Goal: Check status: Check status

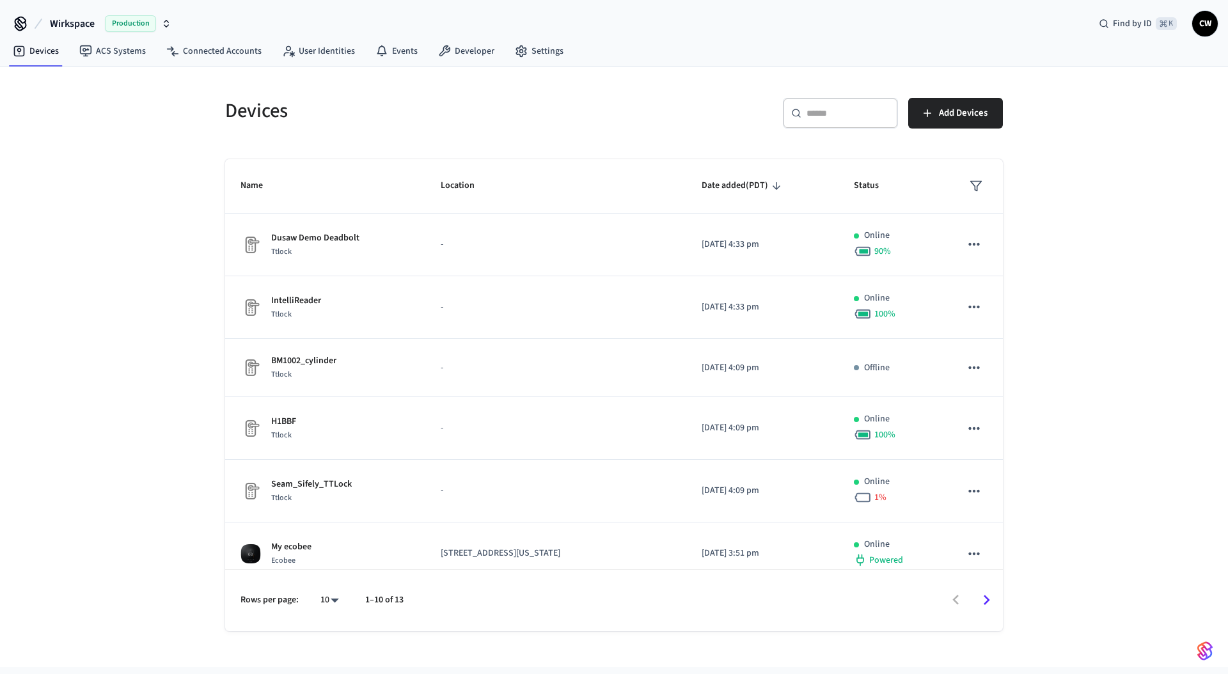
click at [1134, 216] on div "Devices ​ ​ Add Devices Name Location Date added (PDT) Status Dusaw Demo Deadbo…" at bounding box center [614, 367] width 1228 height 600
click at [129, 196] on div "Devices ​ ​ Add Devices Name Location Date added (PDT) Status Dusaw Demo Deadbo…" at bounding box center [614, 367] width 1228 height 600
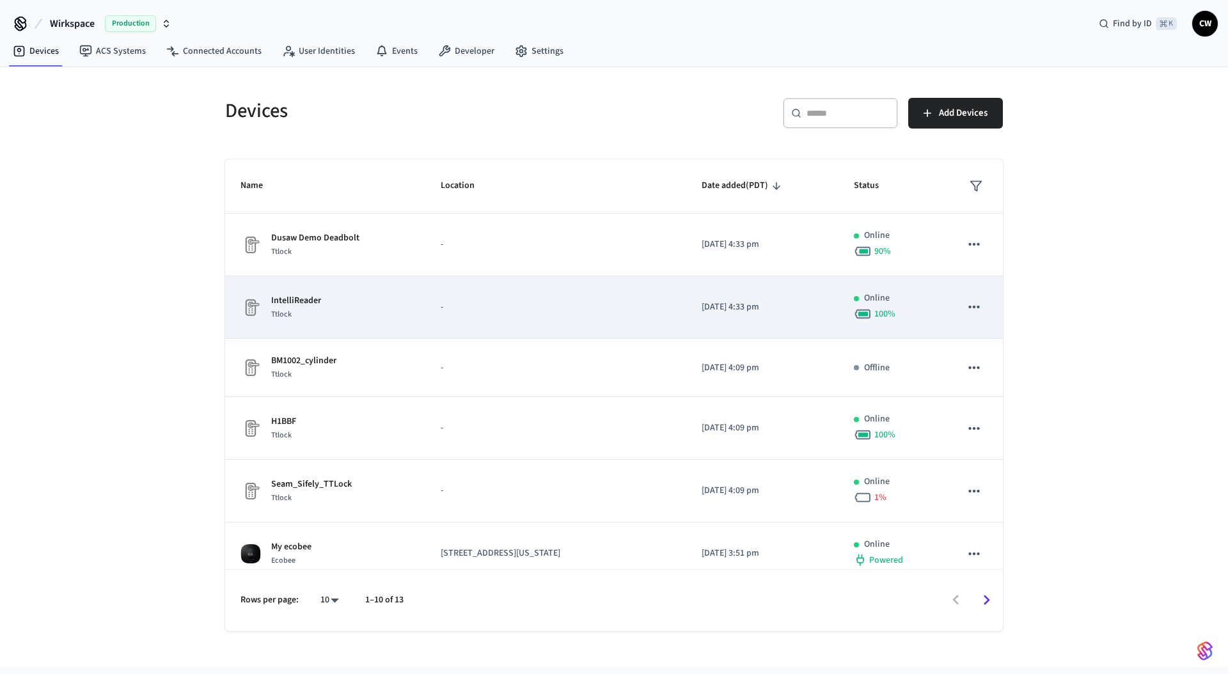
click at [306, 303] on p "IntelliReader" at bounding box center [296, 300] width 50 height 13
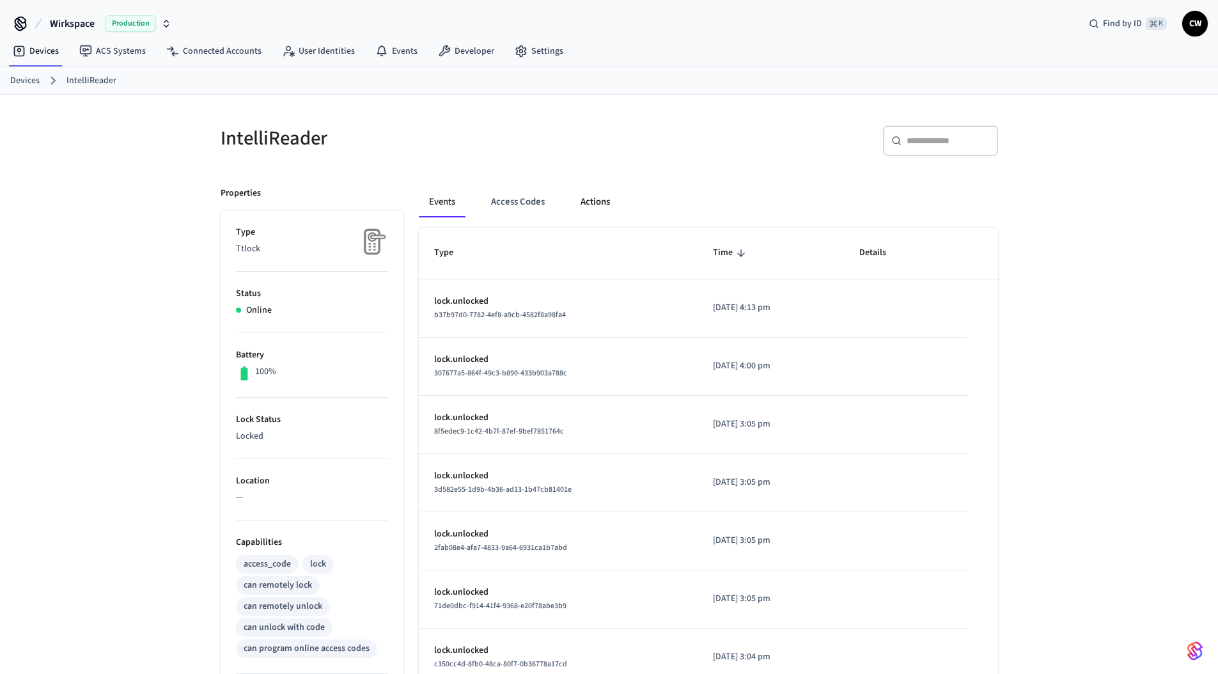
click at [597, 205] on button "Actions" at bounding box center [595, 202] width 50 height 31
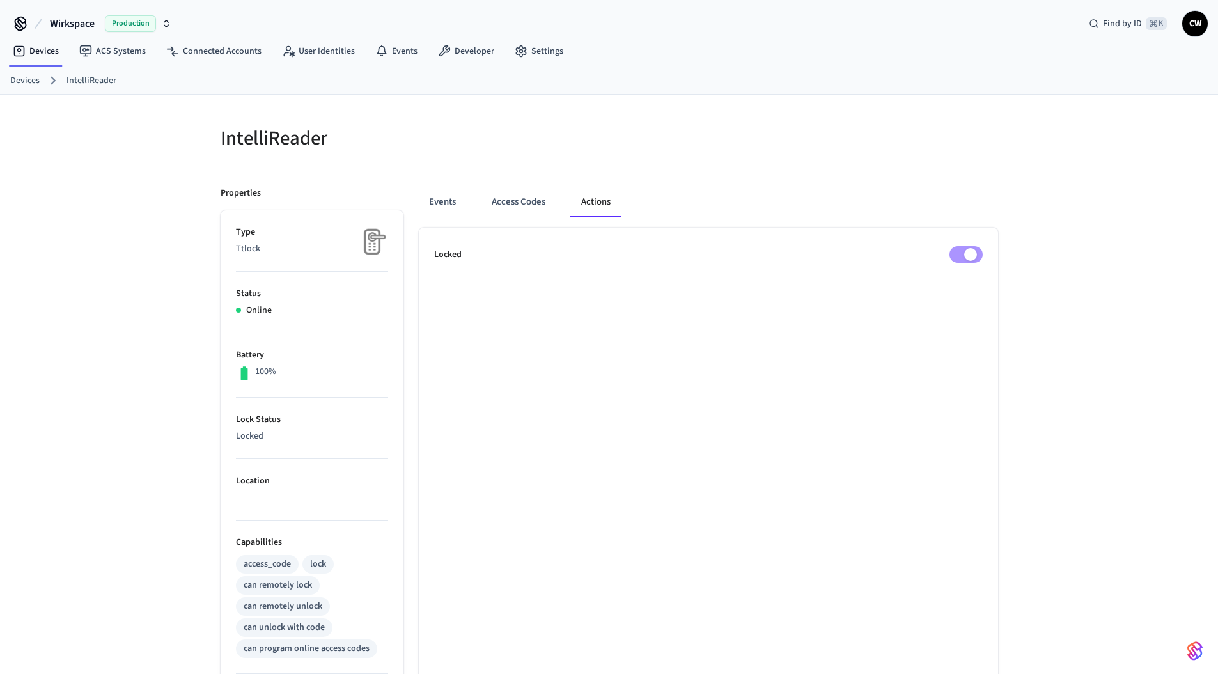
click at [598, 130] on h5 "IntelliReader" at bounding box center [411, 138] width 381 height 26
click at [448, 201] on button "Events" at bounding box center [442, 202] width 47 height 31
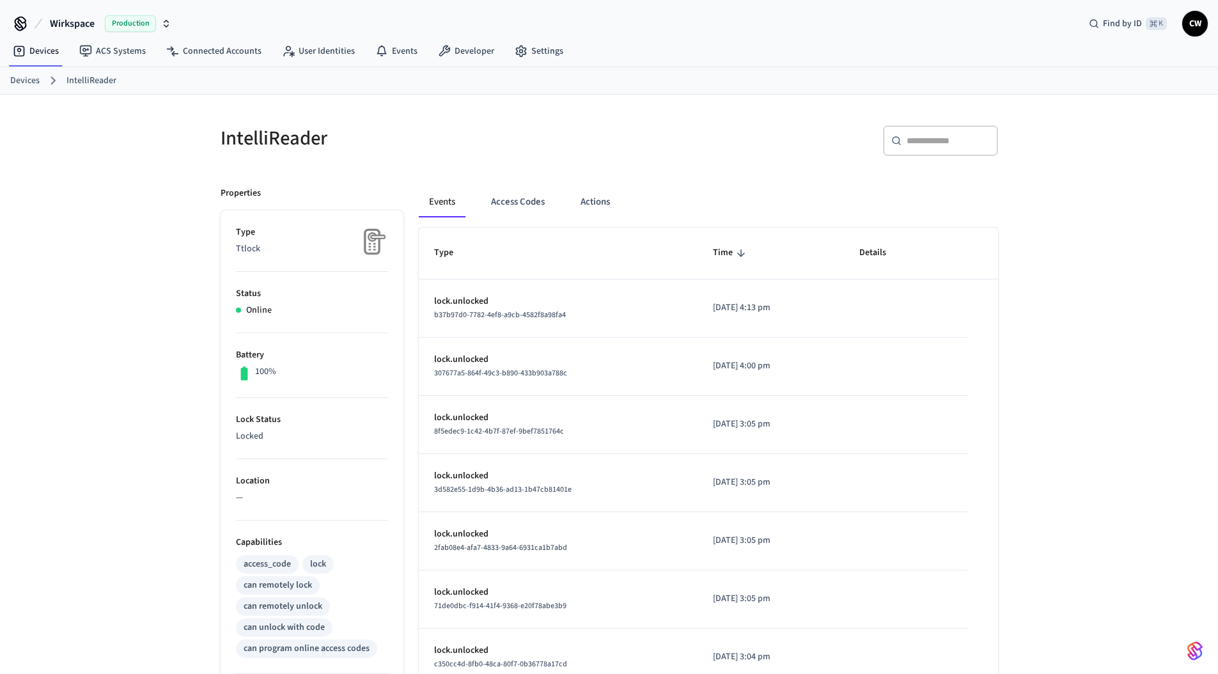
click at [269, 143] on h5 "IntelliReader" at bounding box center [411, 138] width 381 height 26
click at [272, 141] on h5 "IntelliReader" at bounding box center [411, 138] width 381 height 26
click at [399, 141] on h5 "IntelliReader" at bounding box center [411, 138] width 381 height 26
click at [278, 141] on h5 "IntelliReader" at bounding box center [411, 138] width 381 height 26
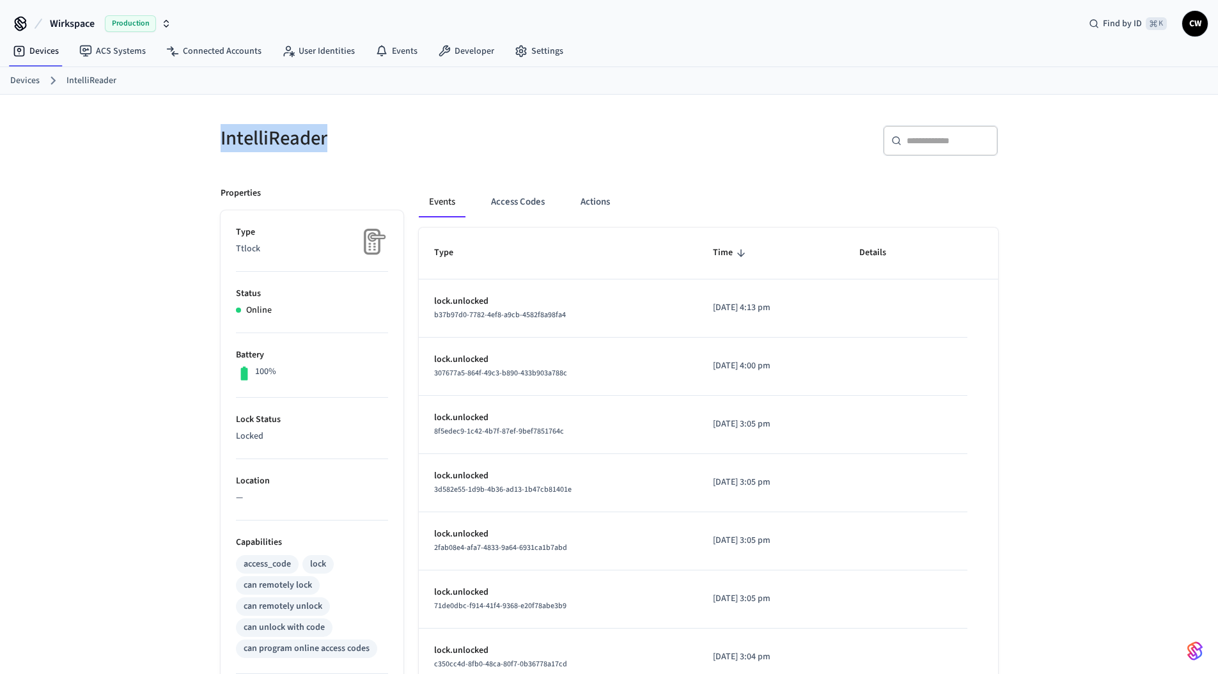
click at [278, 141] on h5 "IntelliReader" at bounding box center [411, 138] width 381 height 26
click at [354, 135] on h5 "IntelliReader" at bounding box center [411, 138] width 381 height 26
click at [250, 141] on h5 "IntelliReader" at bounding box center [411, 138] width 381 height 26
click at [276, 137] on h5 "IntelliReader" at bounding box center [411, 138] width 381 height 26
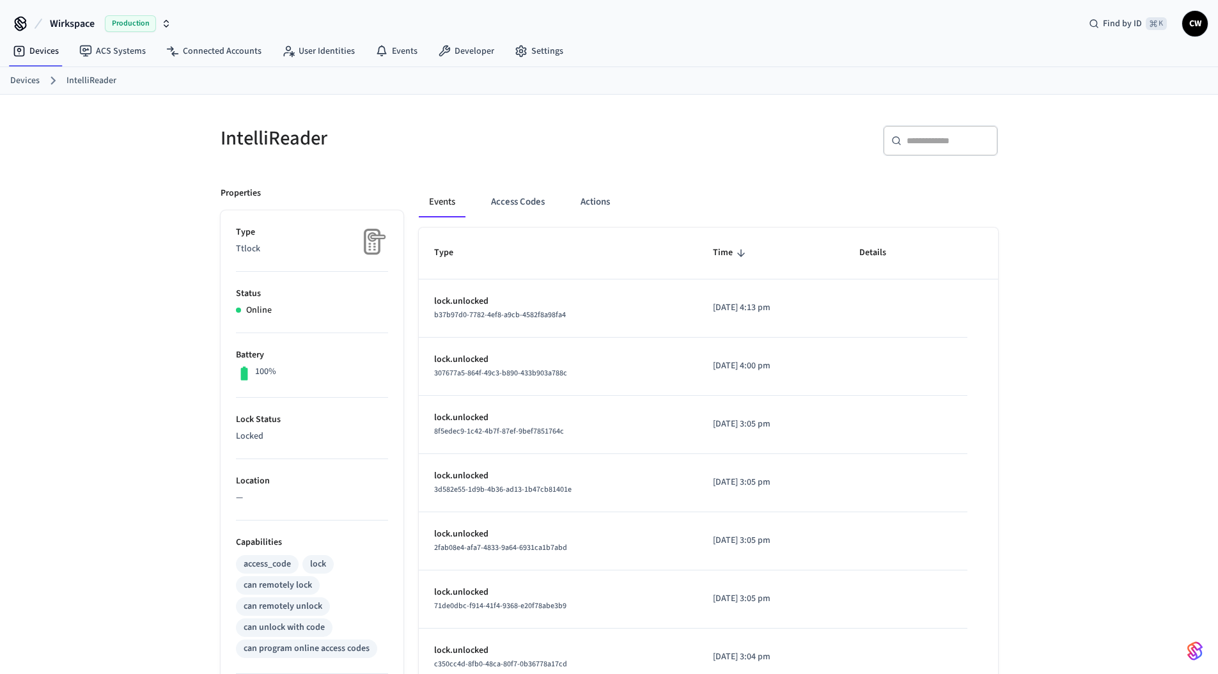
click at [269, 139] on h5 "IntelliReader" at bounding box center [411, 138] width 381 height 26
click at [342, 140] on h5 "IntelliReader" at bounding box center [411, 138] width 381 height 26
click at [1129, 181] on div "IntelliReader ​ ​ Properties Type Ttlock Status Online Battery 100% Lock Status…" at bounding box center [609, 515] width 1218 height 840
click at [579, 197] on button "Actions" at bounding box center [595, 202] width 50 height 31
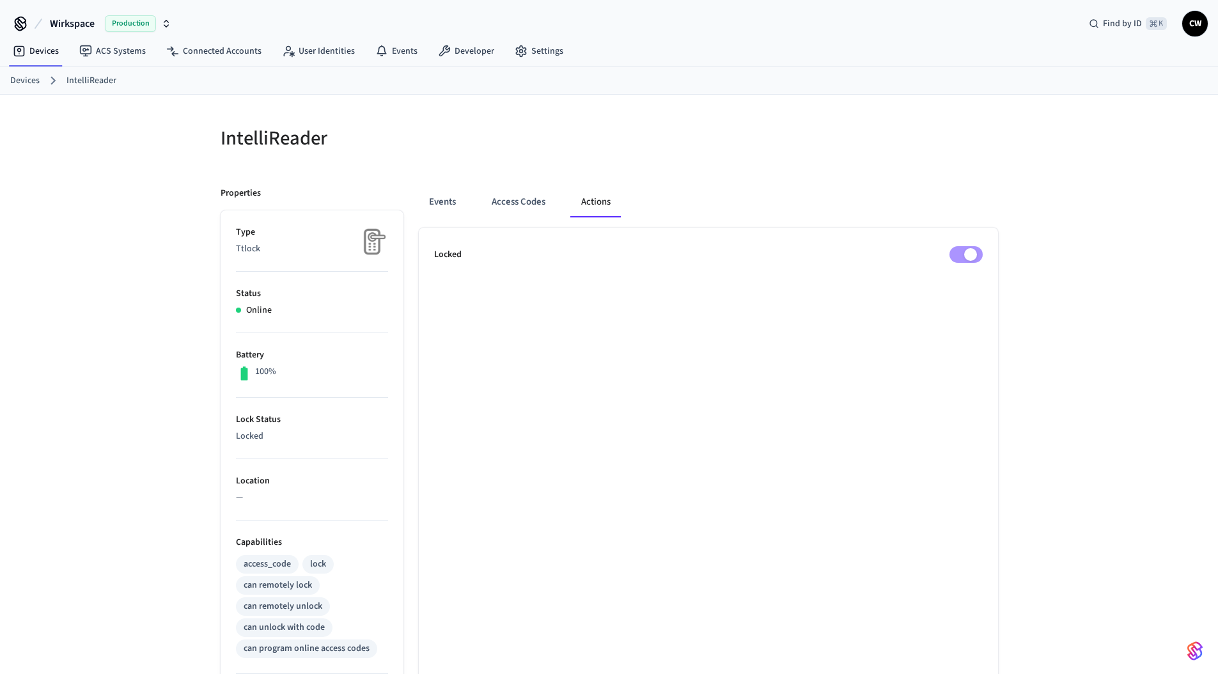
click at [551, 156] on div "IntelliReader" at bounding box center [403, 138] width 396 height 56
click at [1071, 145] on div "IntelliReader Properties Type Ttlock Status Online Battery 100% Lock Status Loc…" at bounding box center [609, 515] width 1218 height 840
click at [830, 201] on div "Events Access Codes Actions" at bounding box center [708, 202] width 579 height 31
